Goal: Information Seeking & Learning: Learn about a topic

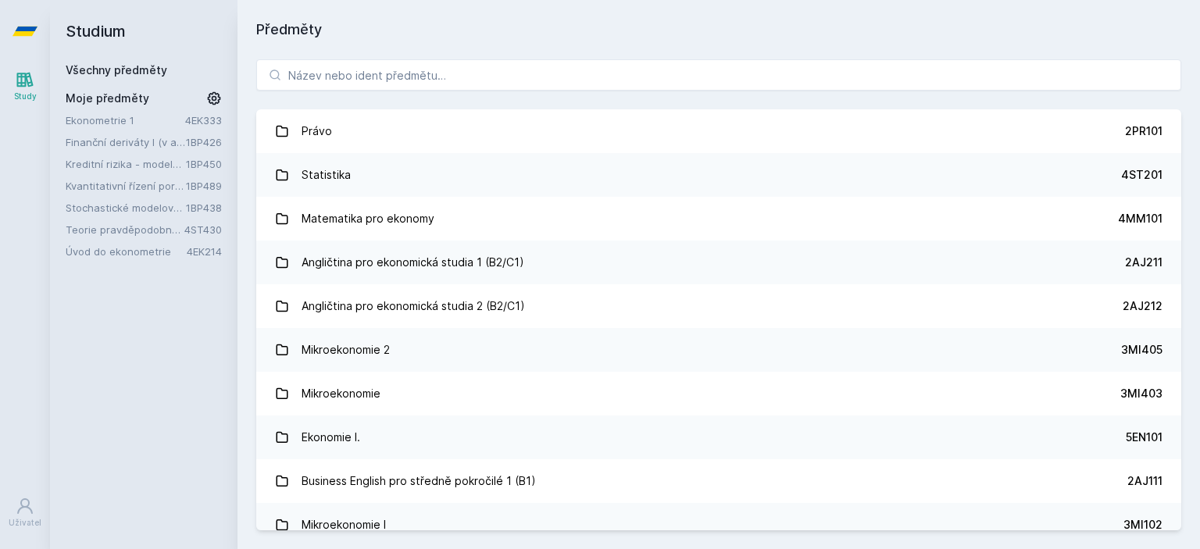
click at [223, 168] on div "Studium Všechny předměty Moje předměty Ekonometrie 1 4EK333 Finanční deriváty I…" at bounding box center [143, 274] width 187 height 549
click at [372, 74] on input "search" at bounding box center [718, 74] width 925 height 31
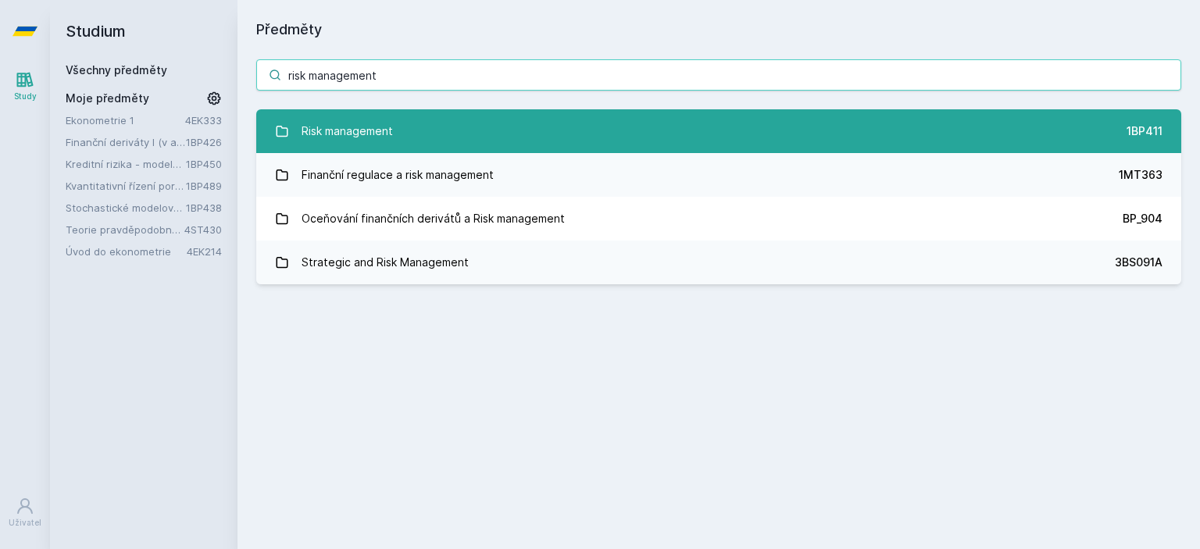
type input "risk management"
click at [444, 124] on link "Risk management 1BP411" at bounding box center [718, 131] width 925 height 44
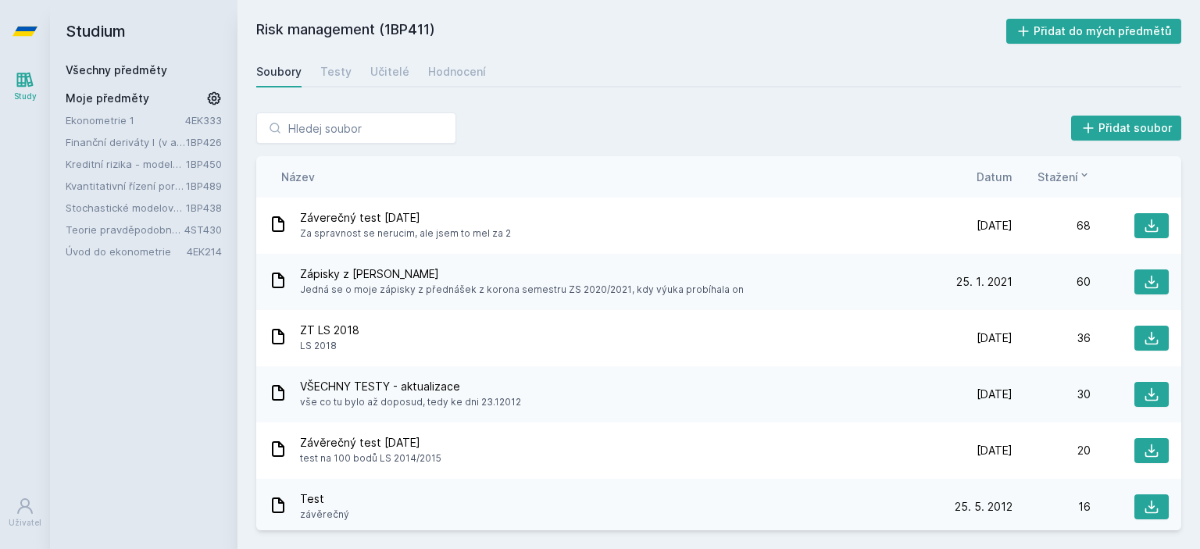
click at [406, 77] on div "Soubory Testy Učitelé Hodnocení" at bounding box center [718, 71] width 925 height 31
click at [391, 77] on div "Učitelé" at bounding box center [389, 72] width 39 height 16
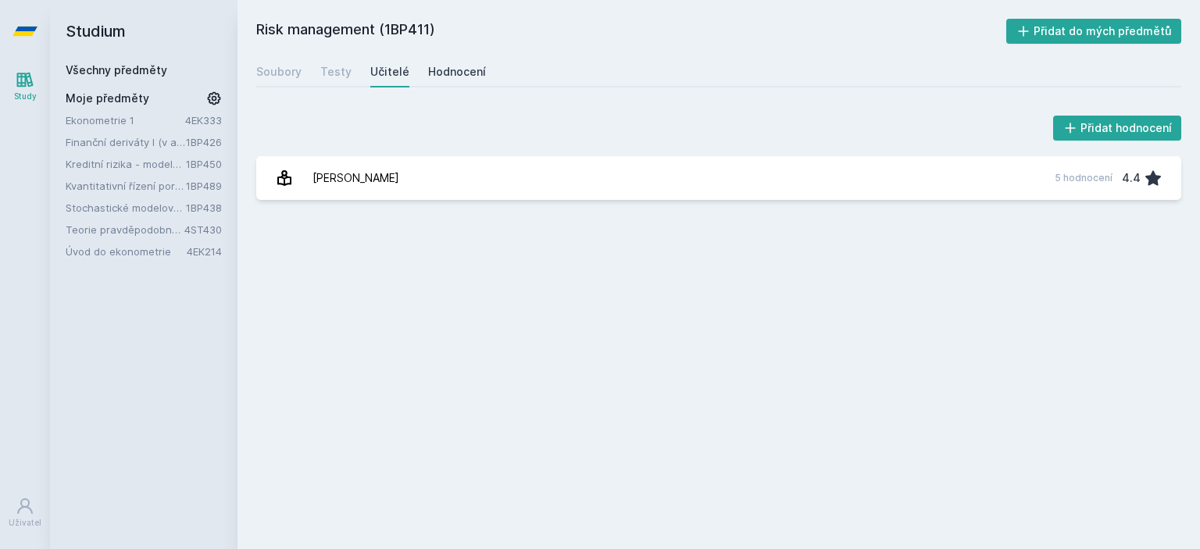
click at [443, 71] on div "Hodnocení" at bounding box center [457, 72] width 58 height 16
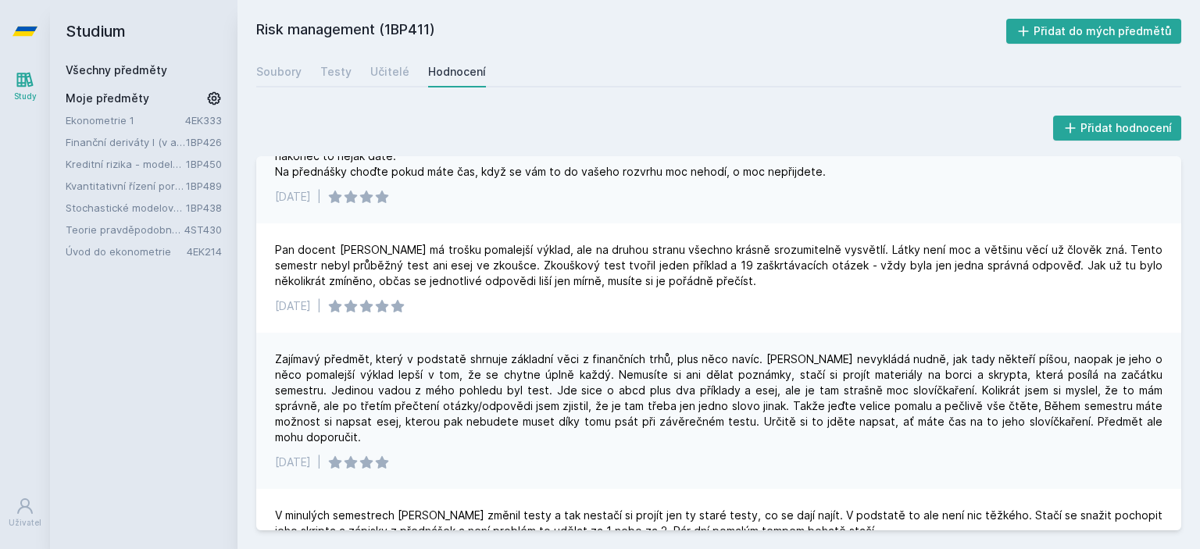
scroll to position [217, 0]
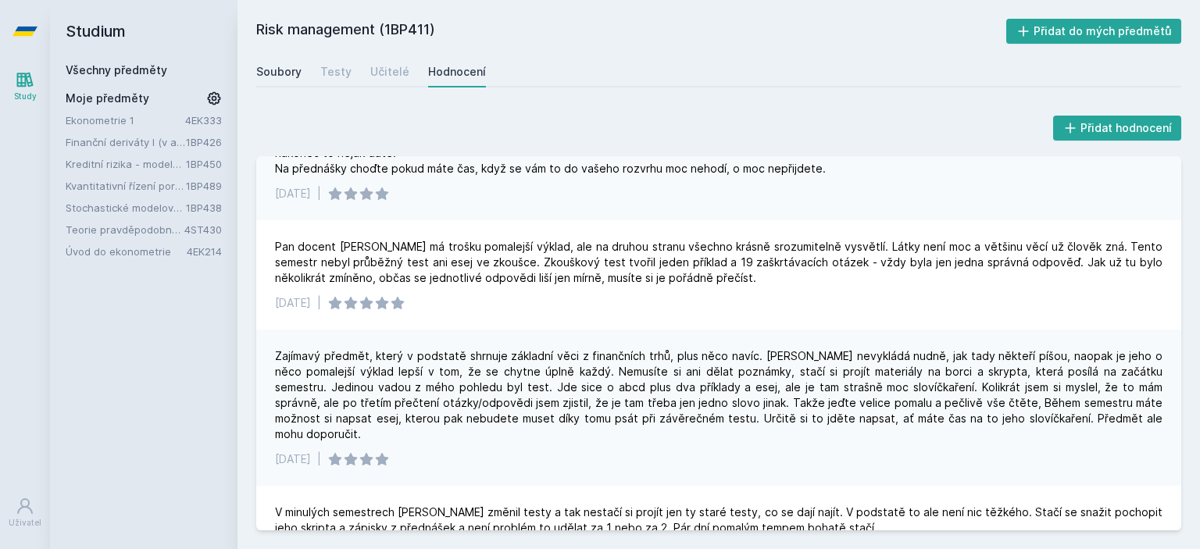
click at [278, 78] on div "Soubory" at bounding box center [278, 72] width 45 height 16
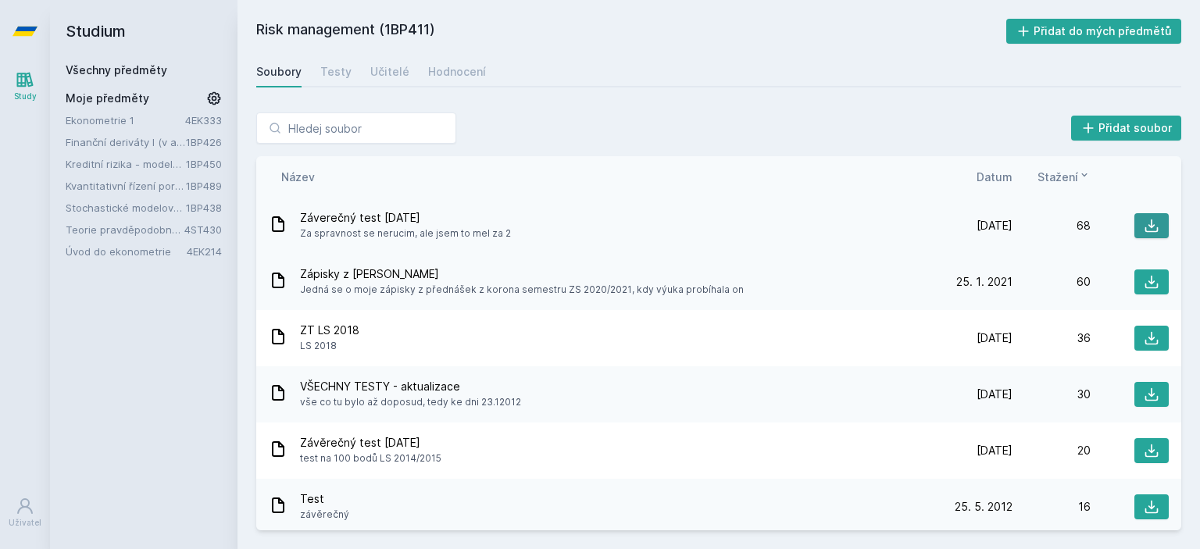
click at [1144, 230] on icon at bounding box center [1152, 226] width 16 height 16
